Goal: Task Accomplishment & Management: Use online tool/utility

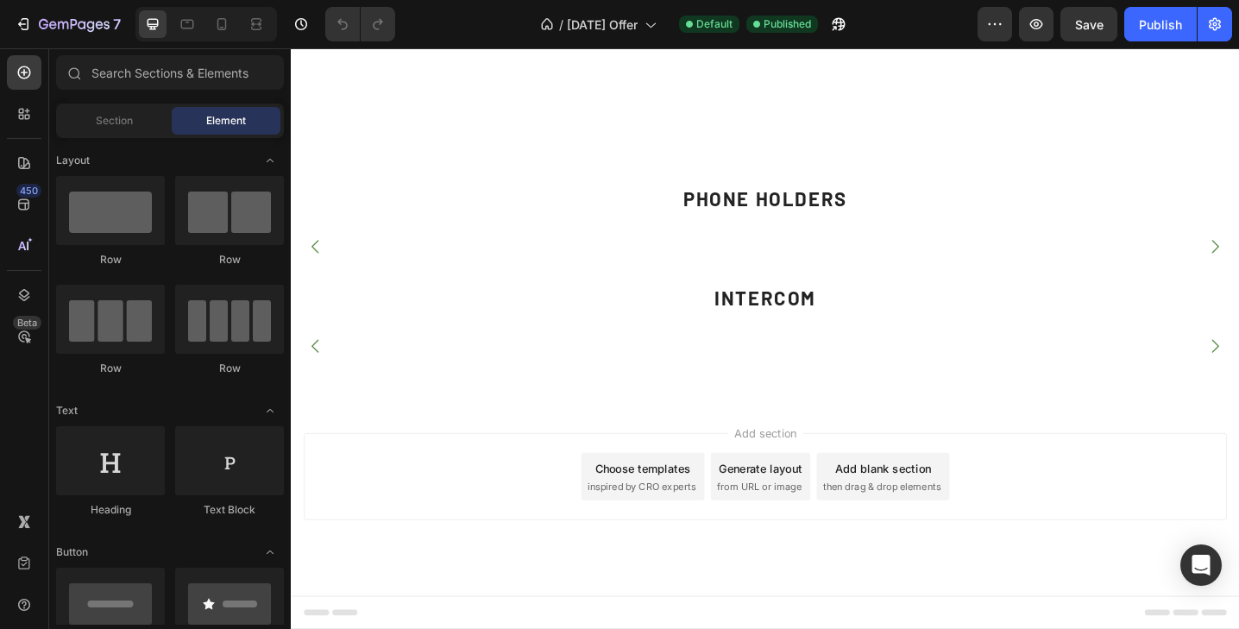
scroll to position [2165, 0]
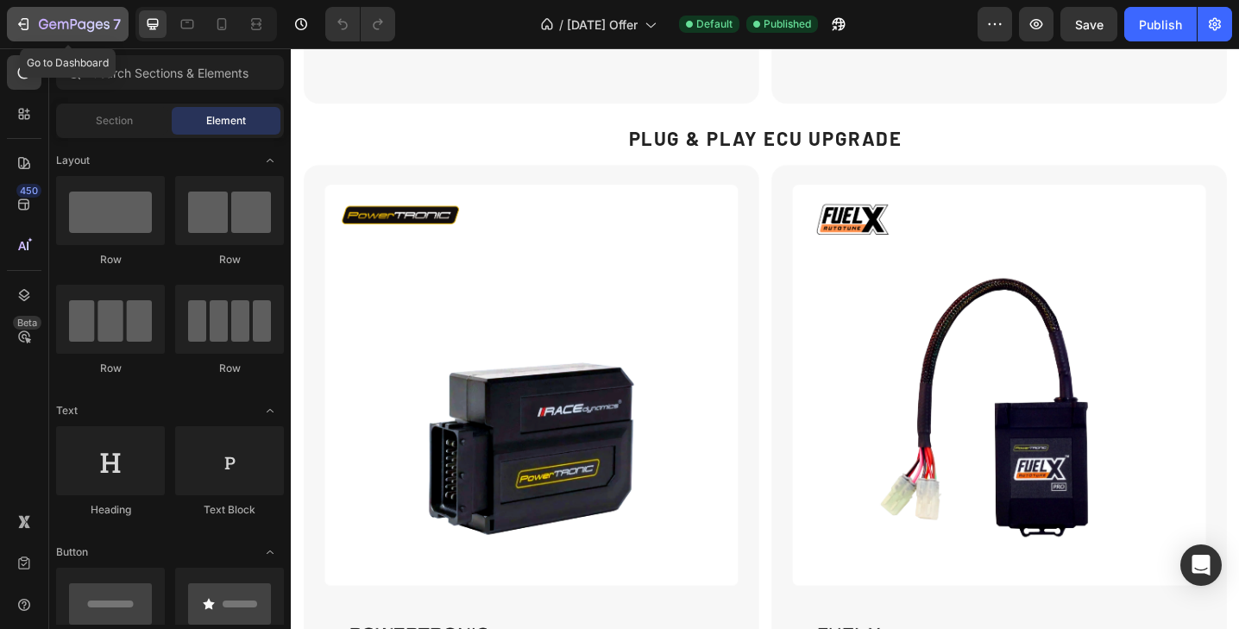
click at [61, 15] on div "7" at bounding box center [80, 24] width 82 height 21
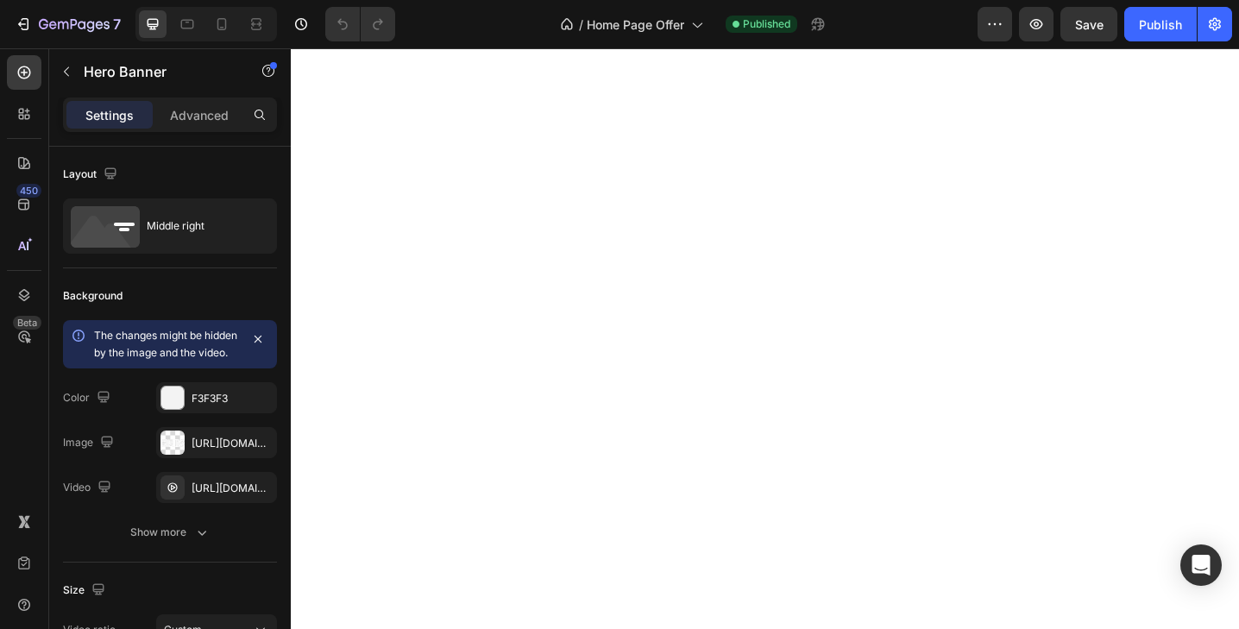
scroll to position [2082, 0]
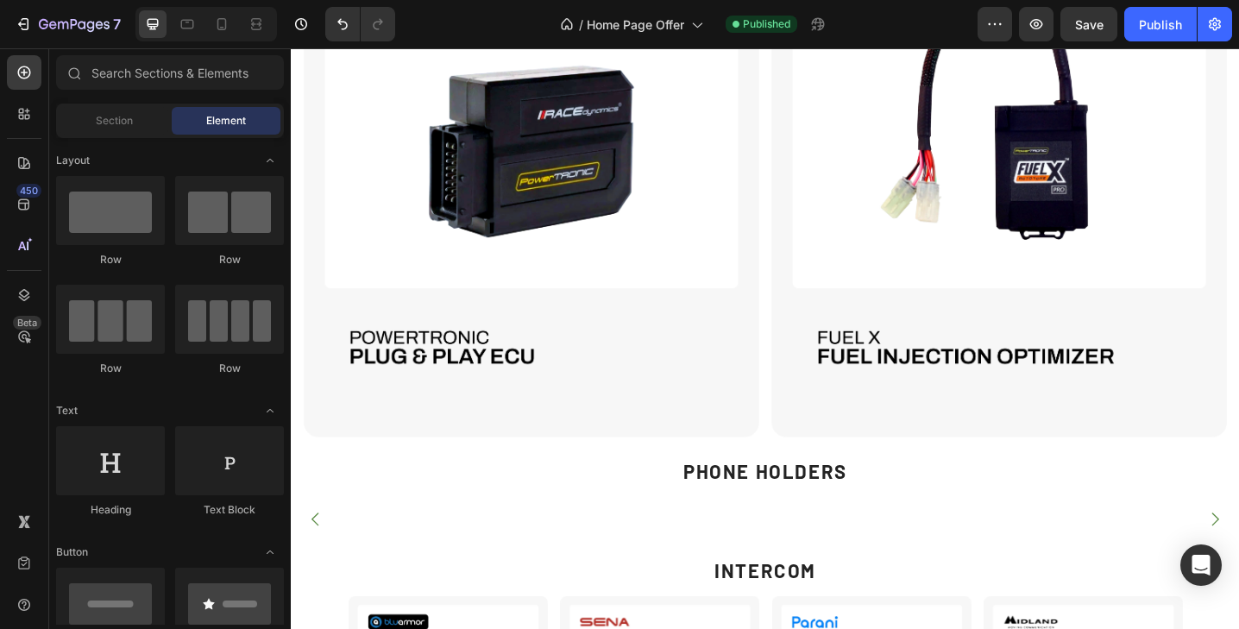
scroll to position [2540, 0]
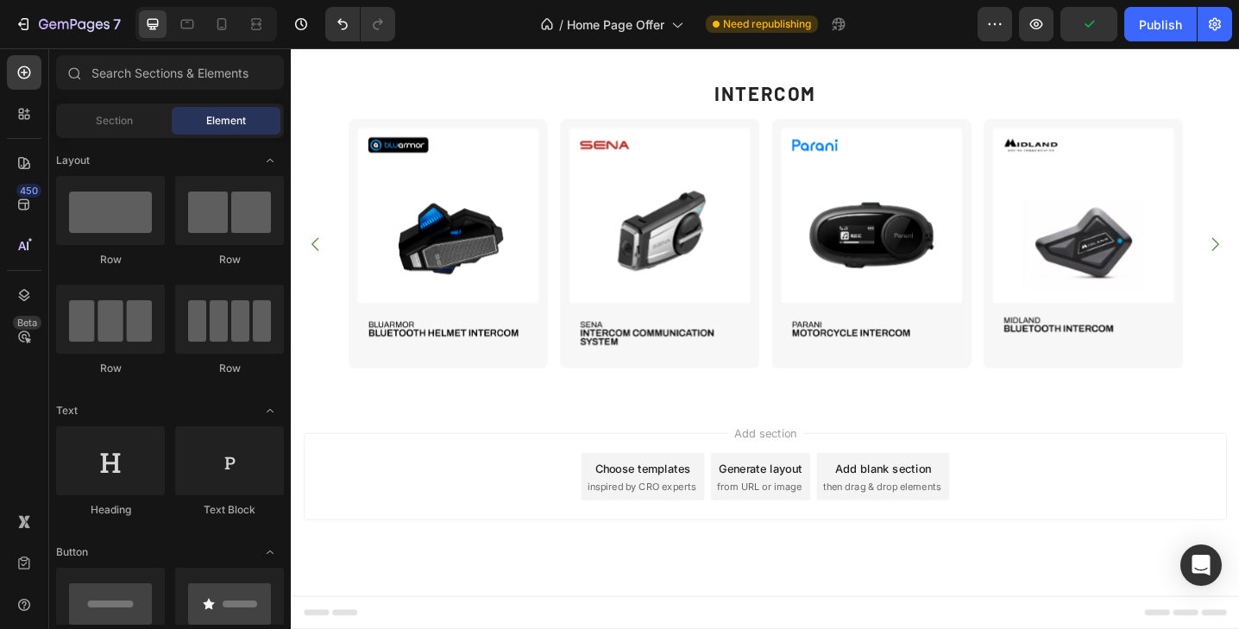
scroll to position [5877, 0]
click at [1145, 28] on div "Publish" at bounding box center [1160, 25] width 43 height 18
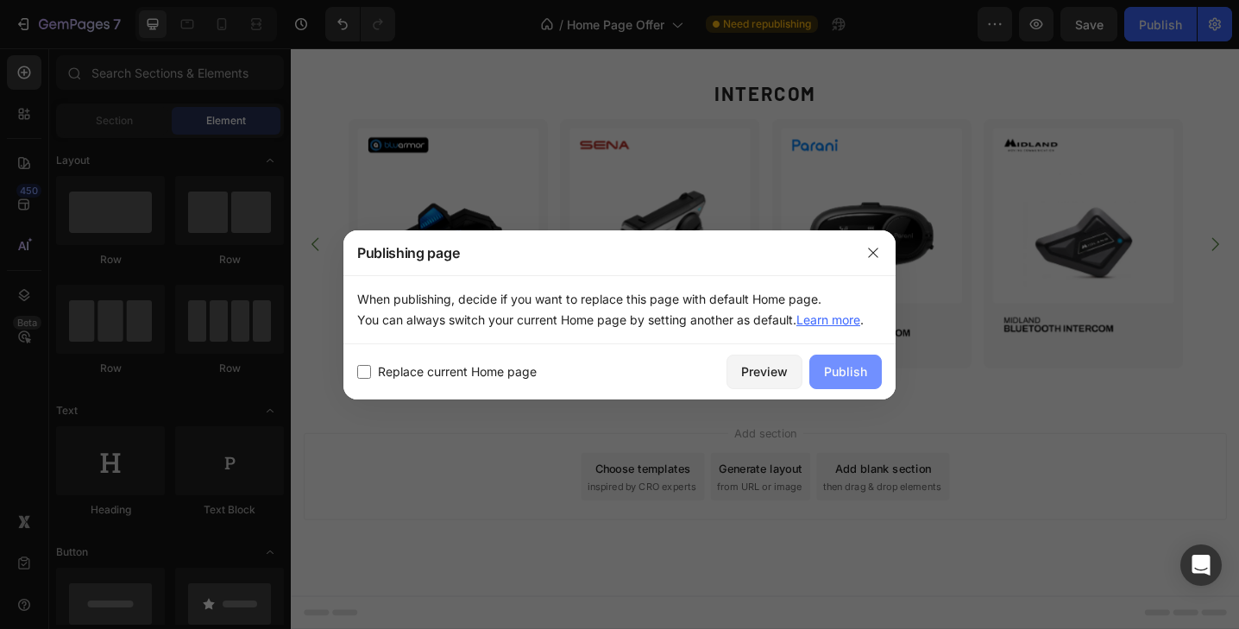
click at [821, 366] on button "Publish" at bounding box center [845, 372] width 72 height 35
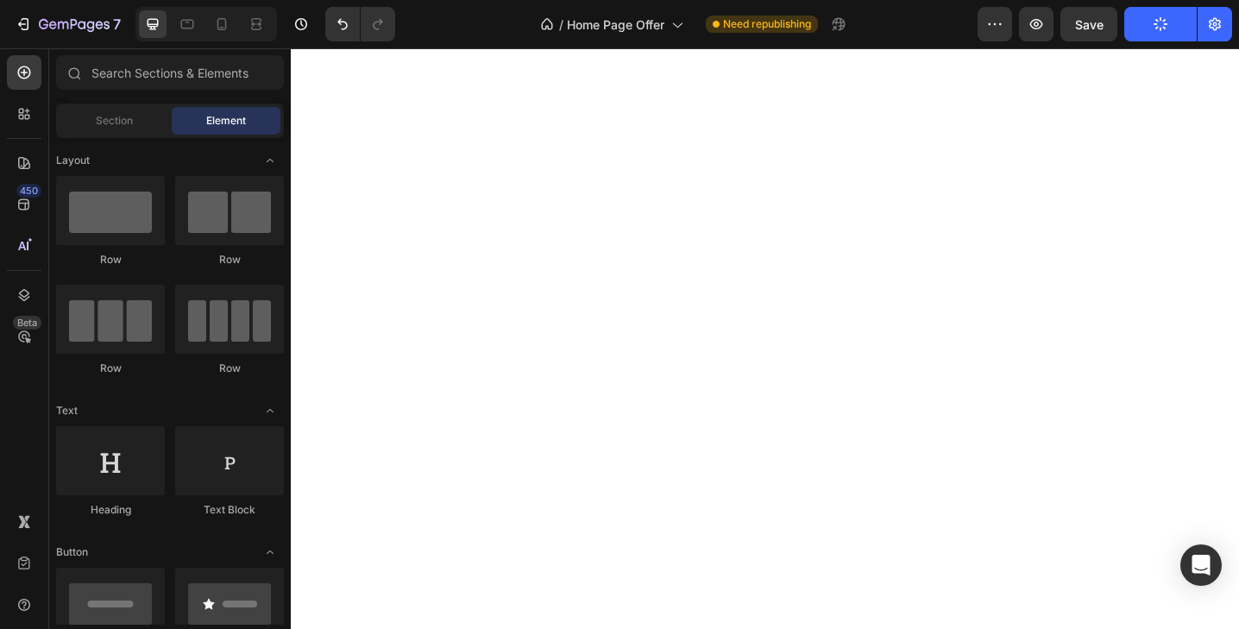
scroll to position [1585, 0]
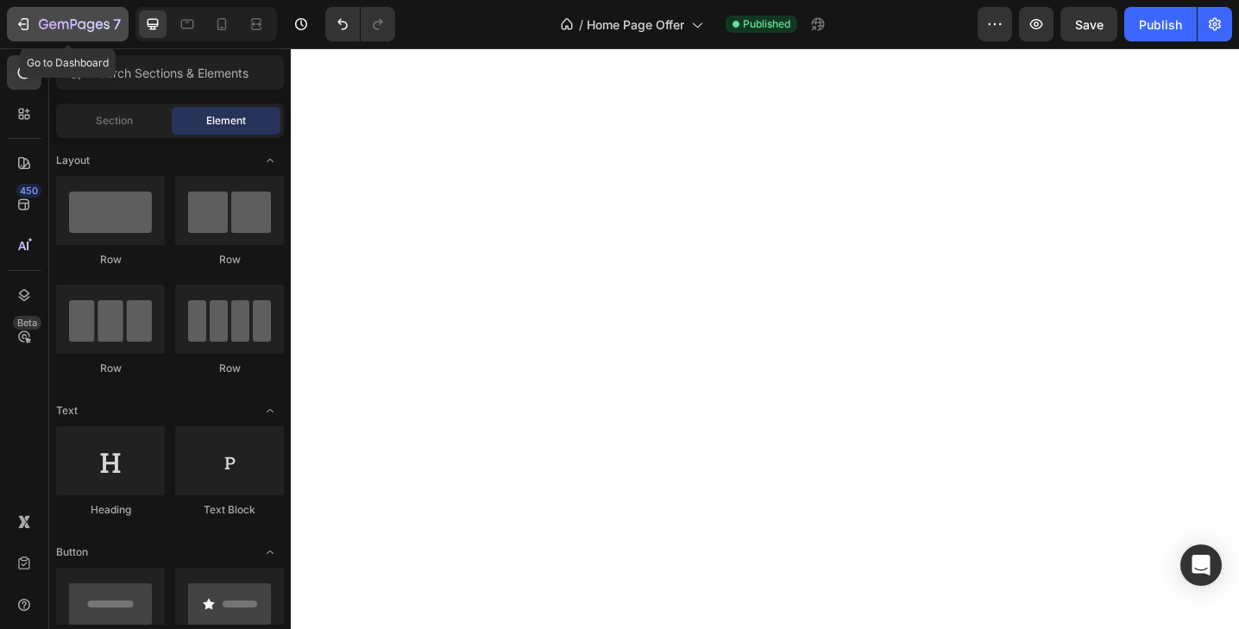
click at [60, 30] on icon "button" at bounding box center [74, 25] width 71 height 15
